Goal: Information Seeking & Learning: Find specific fact

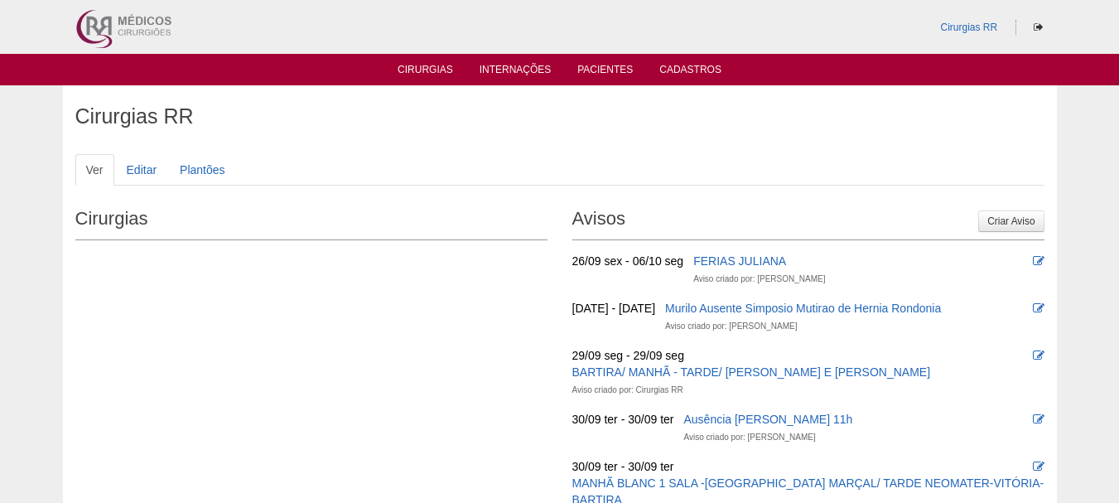
click at [612, 61] on ul "Cirurgias Internações Pacientes Cadastros" at bounding box center [559, 69] width 1119 height 31
click at [601, 71] on link "Pacientes" at bounding box center [605, 71] width 56 height 14
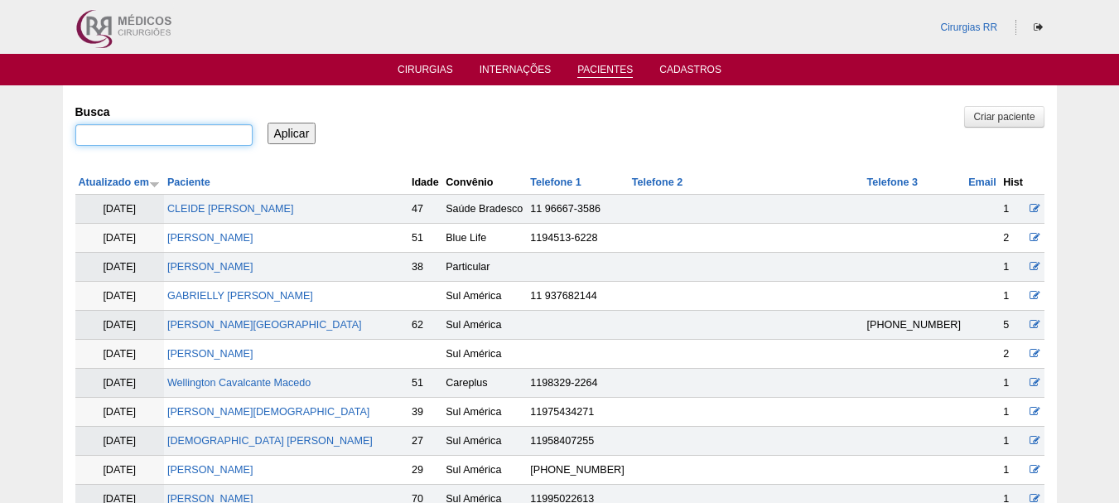
click at [215, 138] on input "Busca" at bounding box center [163, 135] width 177 height 22
type input "LUCIANA FERREIRA DA SILVA"
click at [296, 138] on input "Aplicar" at bounding box center [292, 134] width 49 height 22
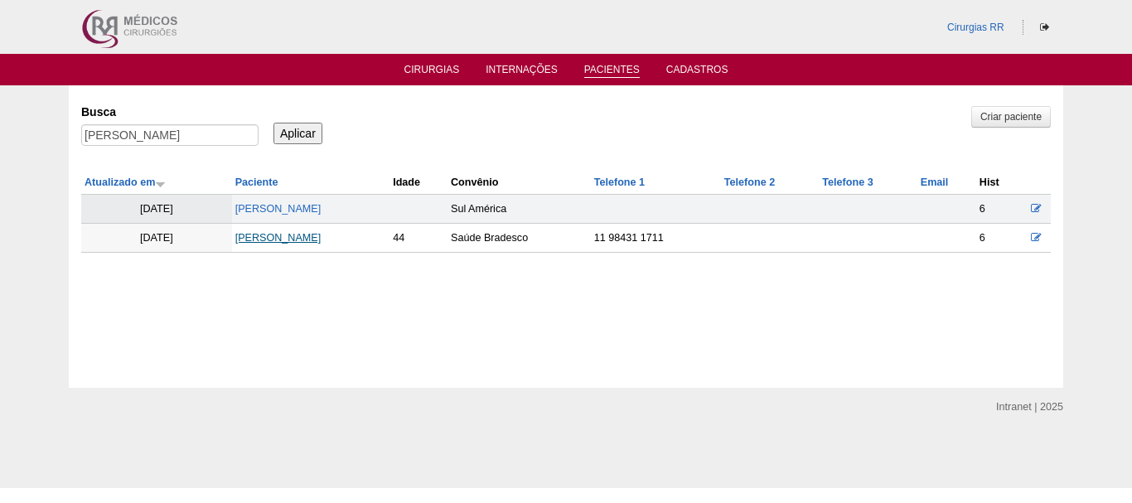
click at [283, 234] on link "Luciana Ferreira da Silva" at bounding box center [278, 238] width 86 height 12
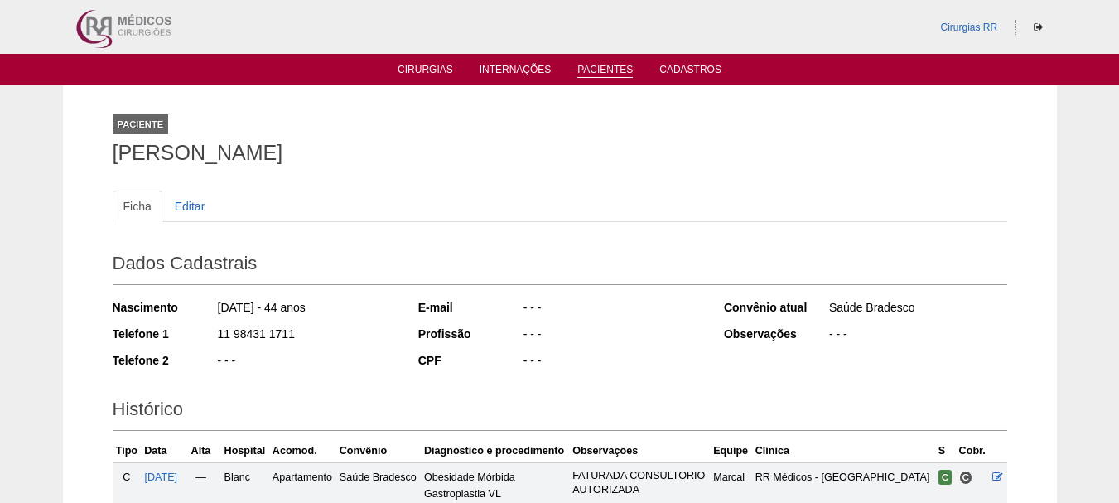
click at [613, 69] on link "Pacientes" at bounding box center [605, 71] width 56 height 14
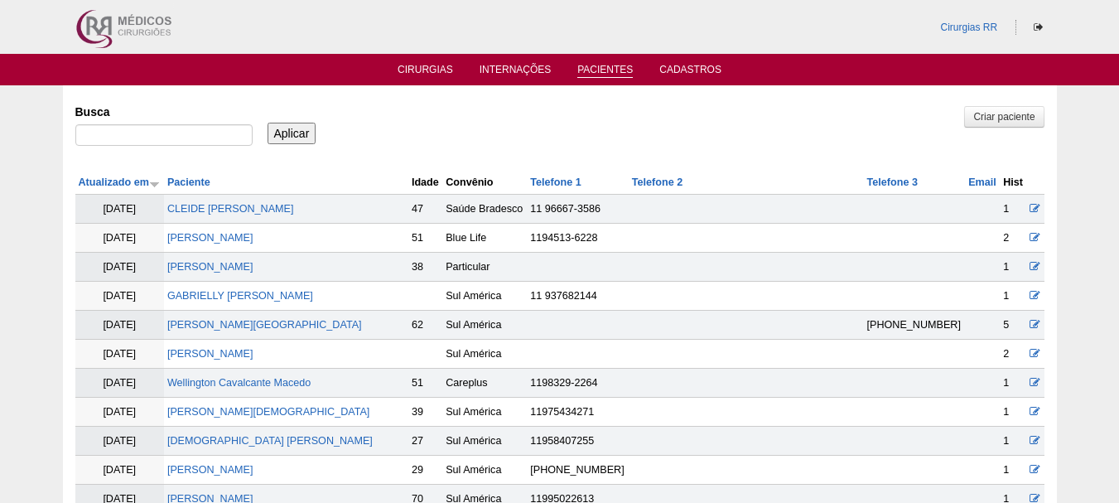
click at [184, 122] on div "Busca" at bounding box center [169, 126] width 189 height 56
click at [174, 133] on input "Busca" at bounding box center [163, 135] width 177 height 22
type input "[PERSON_NAME] [PERSON_NAME]"
click at [283, 138] on input "Aplicar" at bounding box center [292, 134] width 49 height 22
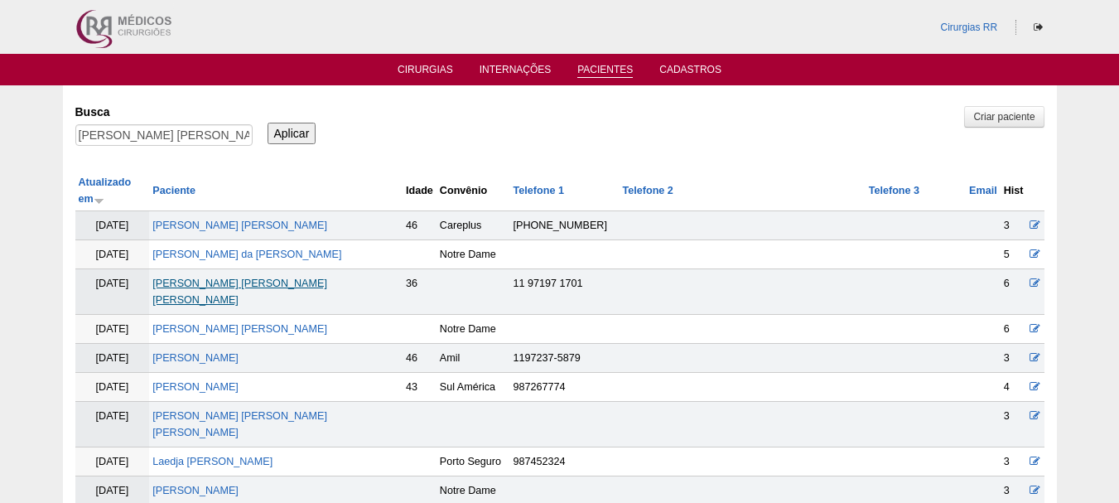
click at [327, 278] on link "[PERSON_NAME] [PERSON_NAME] [PERSON_NAME]" at bounding box center [239, 292] width 175 height 28
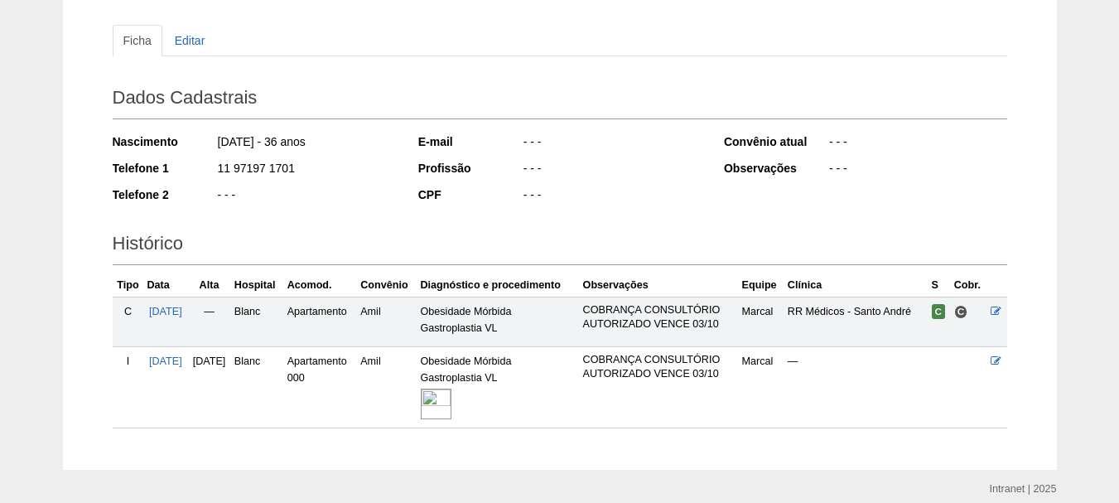
scroll to position [233, 0]
